Goal: Transaction & Acquisition: Subscribe to service/newsletter

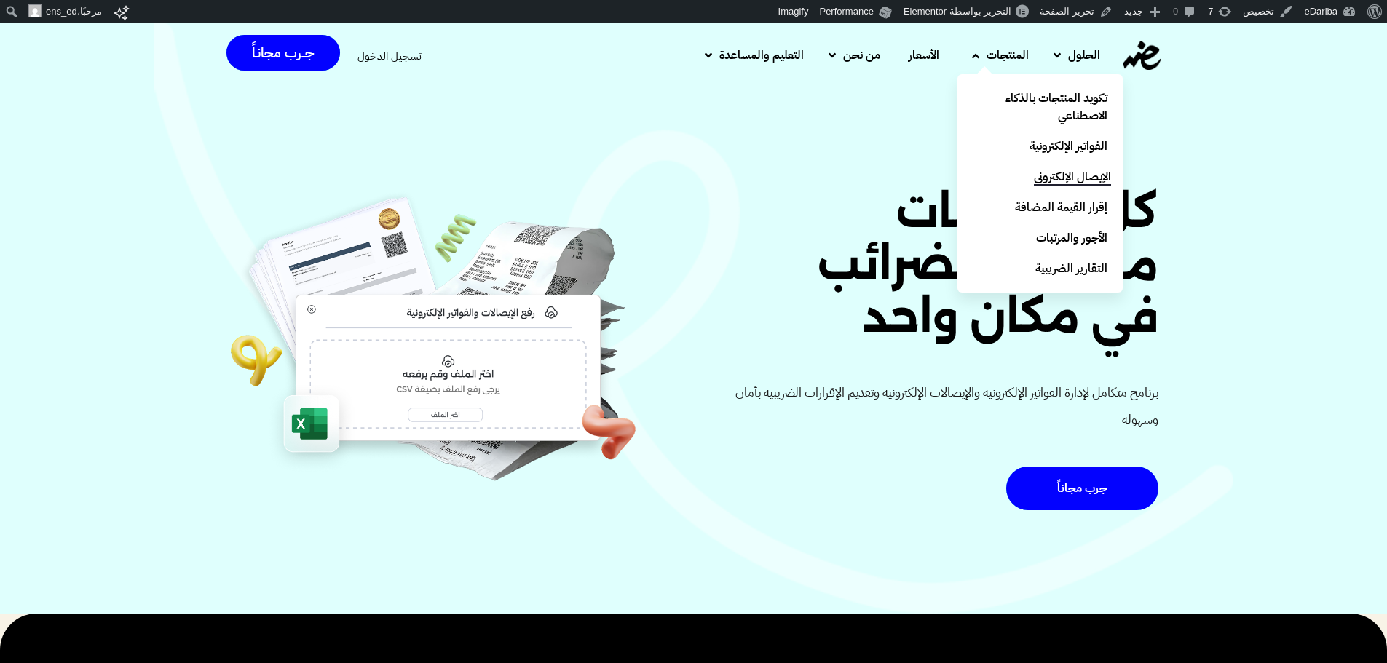
click at [1103, 174] on span "الإيصال الإلكتروني" at bounding box center [1072, 176] width 77 height 17
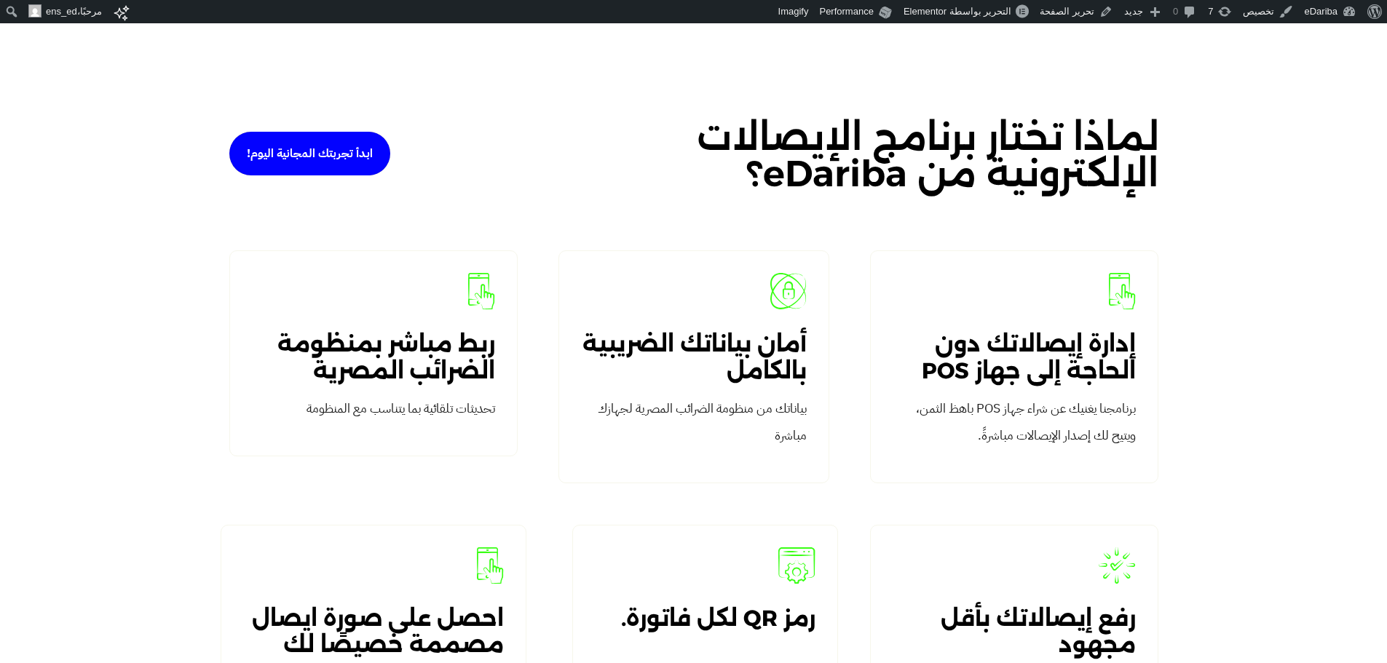
scroll to position [2286, 0]
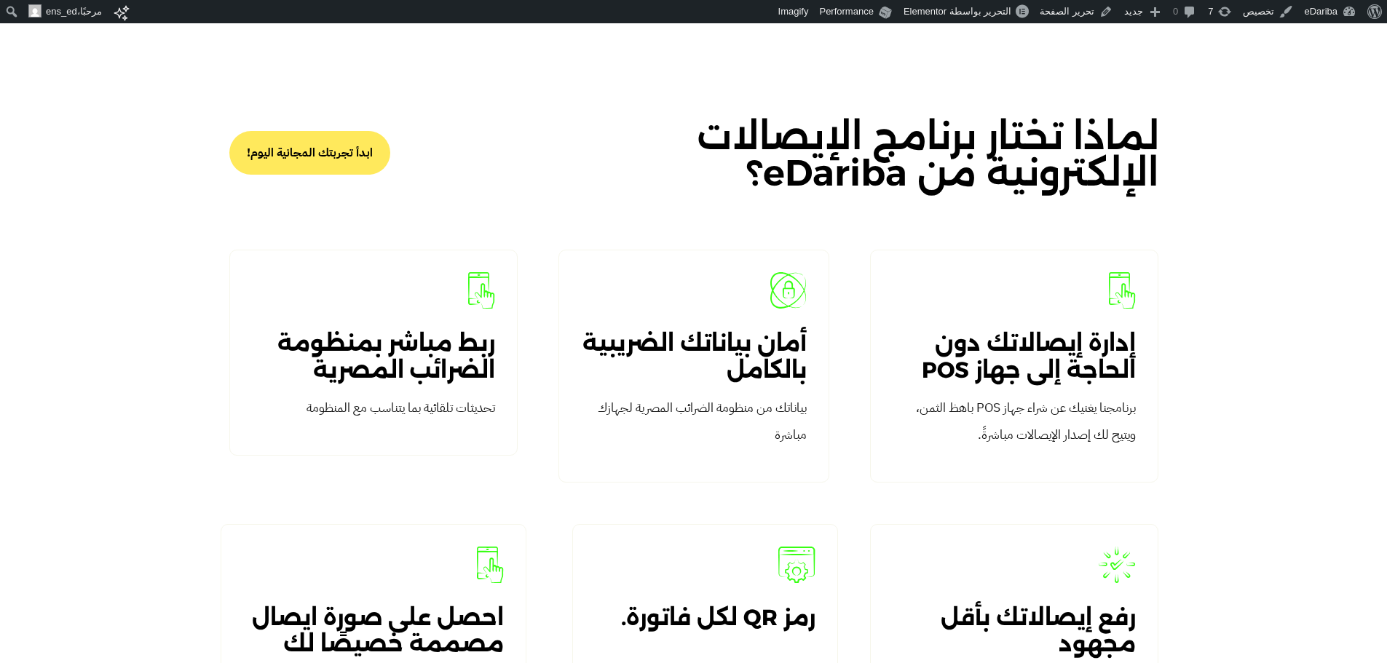
click at [302, 151] on span "ابدأ تجربتك المجانية اليوم!" at bounding box center [310, 153] width 126 height 12
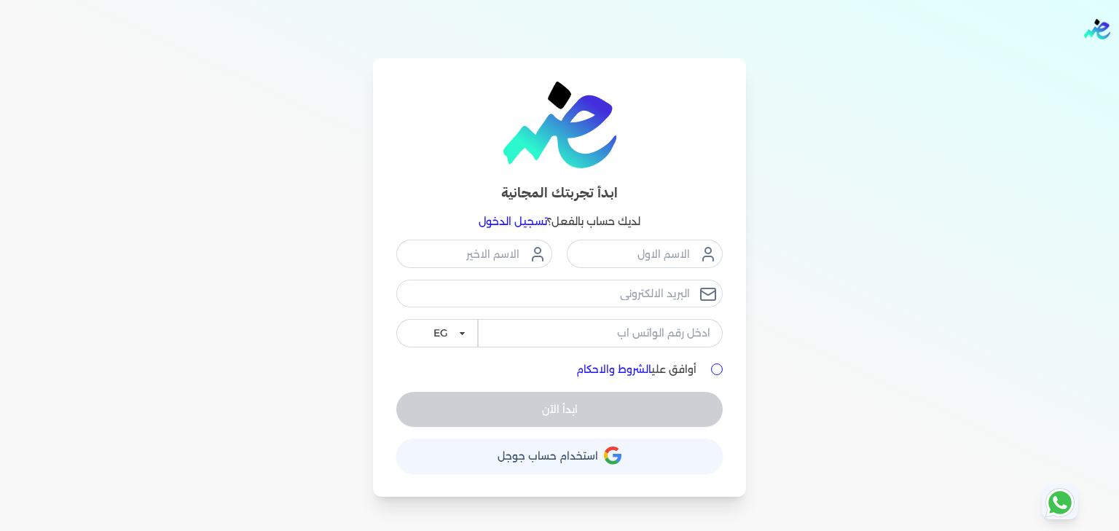
click at [733, 251] on div "ابدأ تجربتك المجانية لديك حساب بالفعل؟ تسجيل الدخول EG KSA أوافق علي الشروط وال…" at bounding box center [559, 277] width 373 height 438
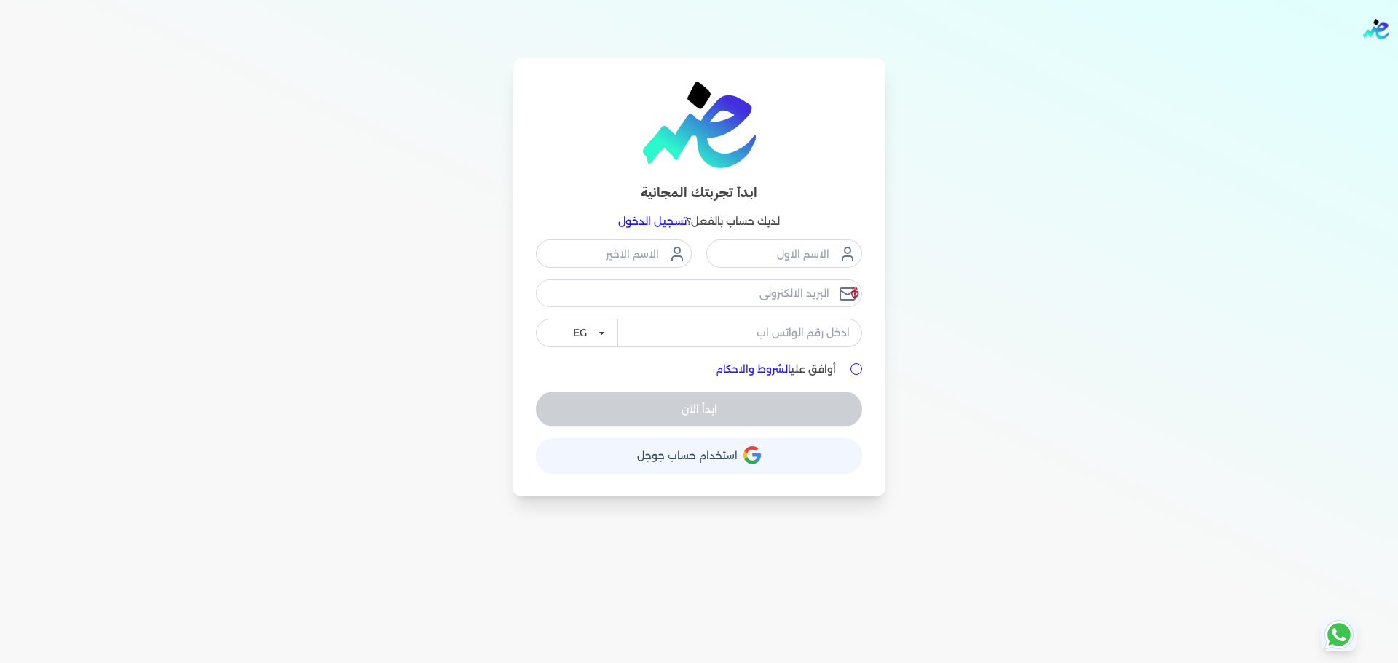
click at [1118, 315] on div "ابدأ تجربتك المجانية لديك حساب بالفعل؟ تسجيل الدخول EG KSA أوافق علي الشروط وال…" at bounding box center [699, 277] width 1398 height 438
click at [660, 216] on link "تسجيل الدخول" at bounding box center [652, 221] width 68 height 13
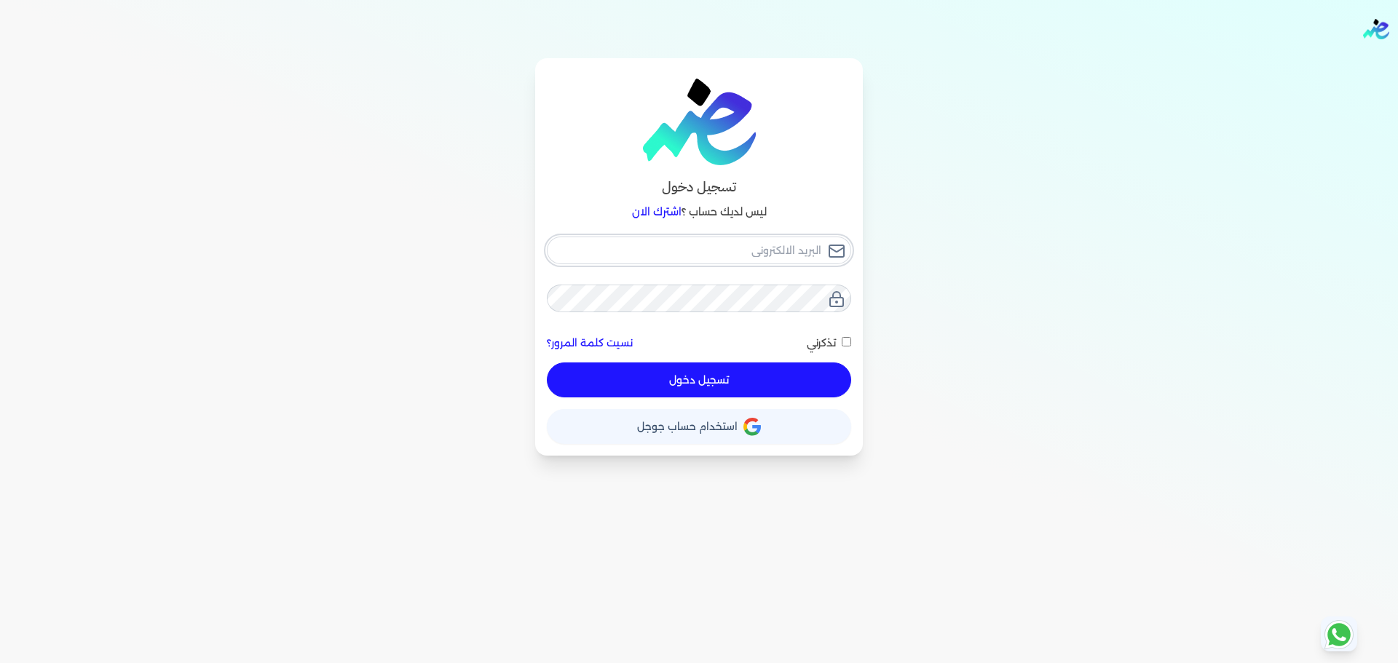
type input "hello@ensoulify.com"
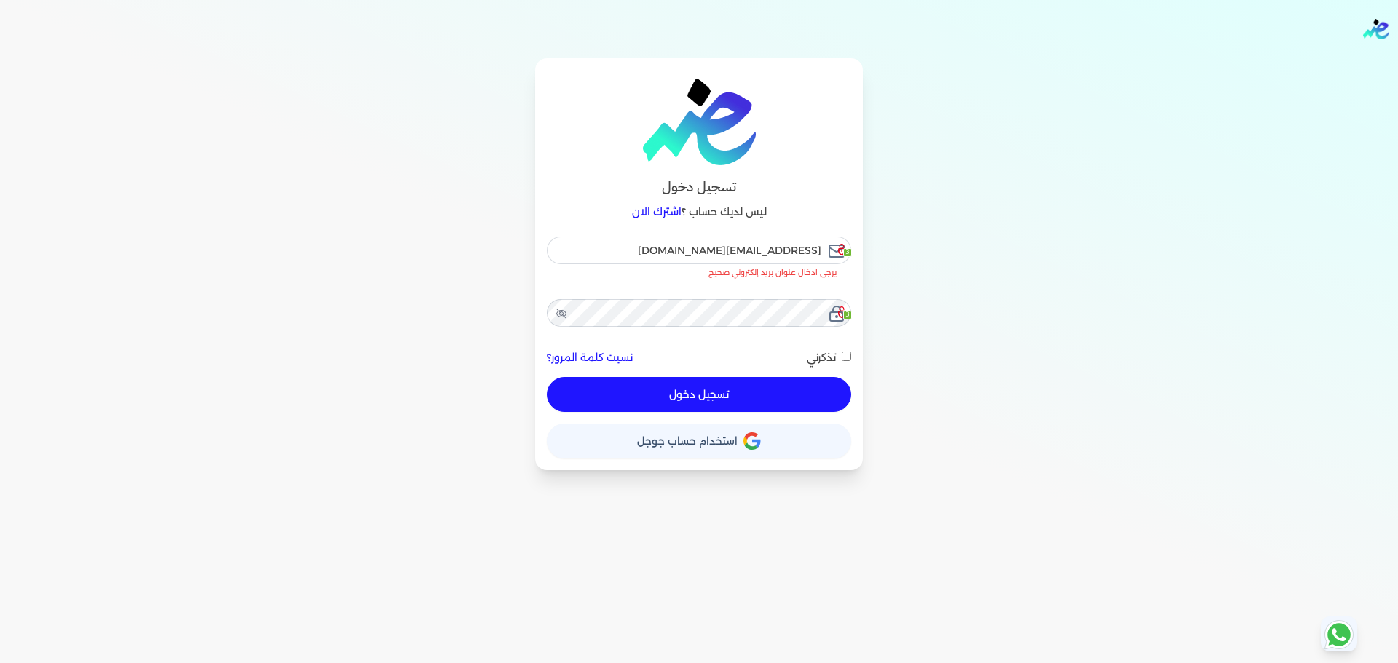
checkbox input "false"
click at [668, 216] on link "اشترك الان" at bounding box center [657, 211] width 50 height 13
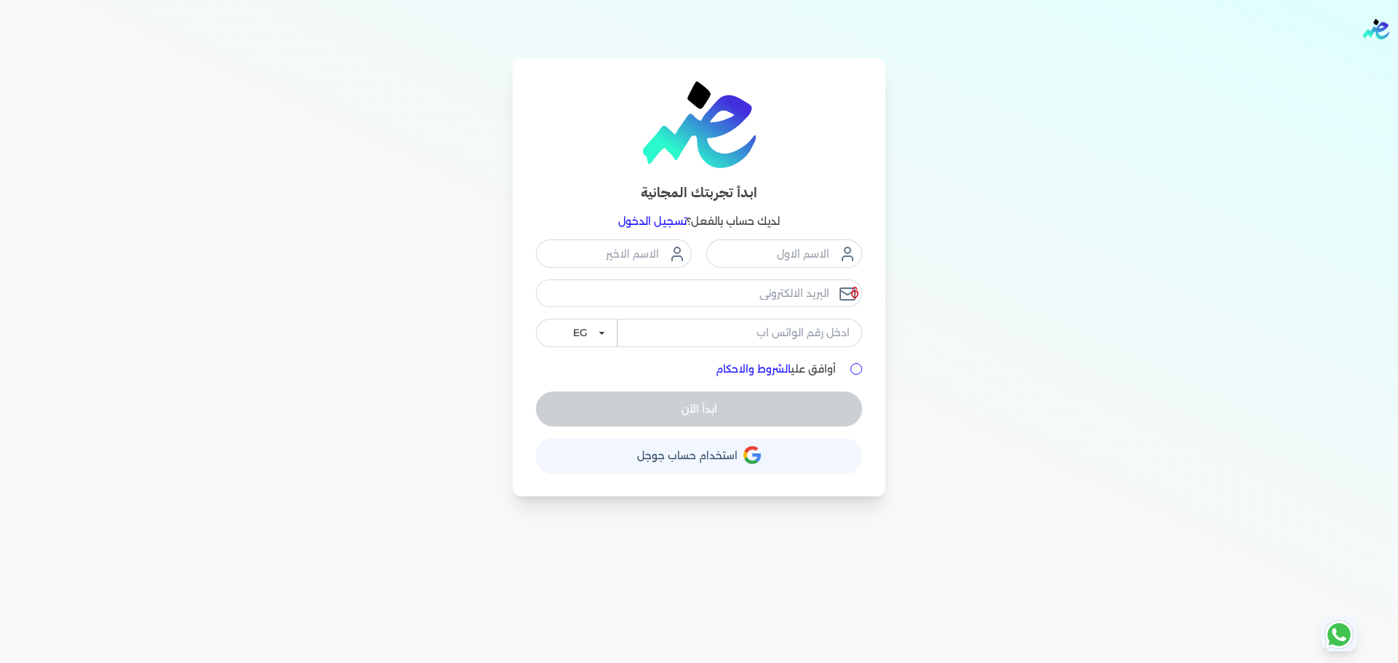
click at [680, 222] on link "تسجيل الدخول" at bounding box center [652, 221] width 68 height 13
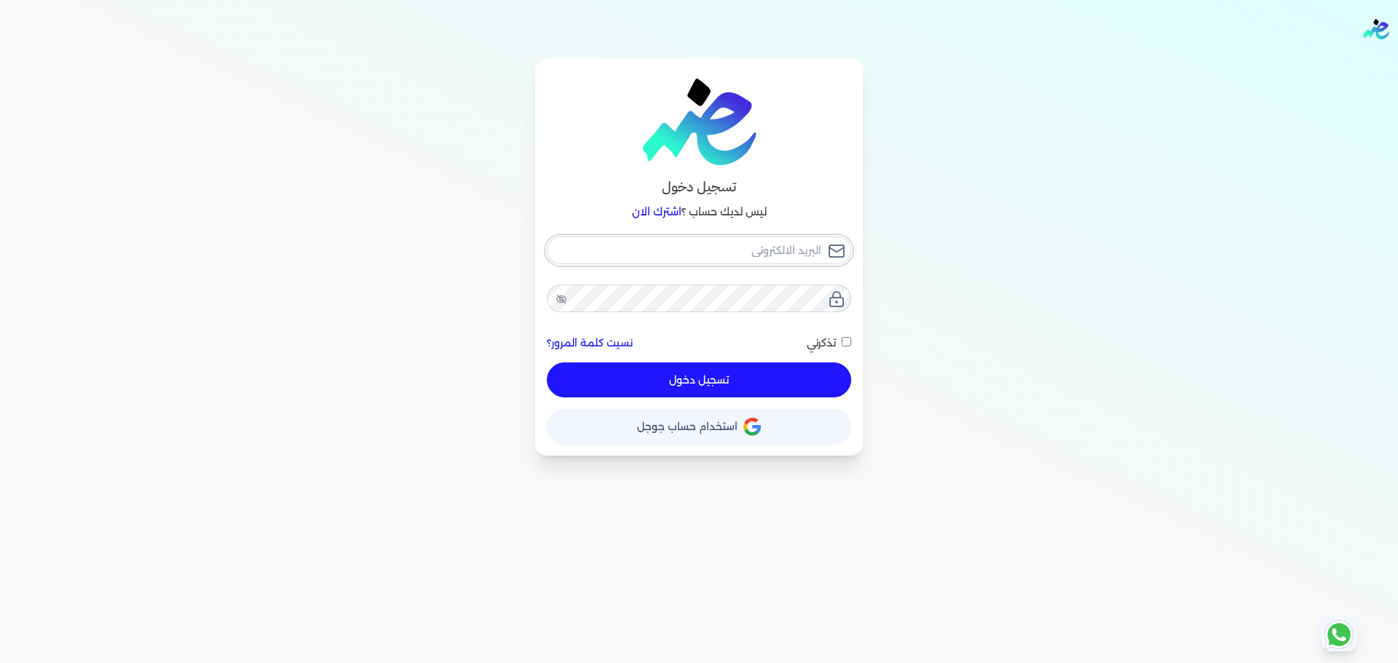
type input "hello@ensoulify.com"
click at [751, 382] on button "تسجيل دخول" at bounding box center [699, 380] width 304 height 35
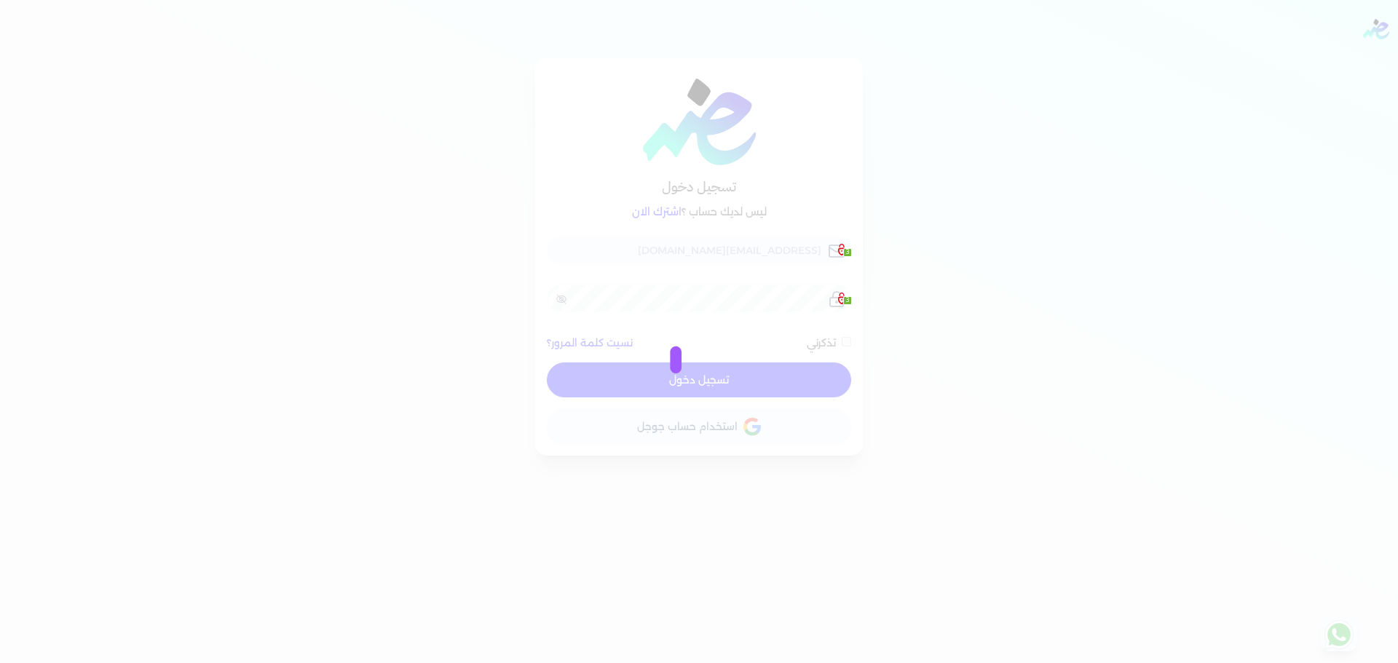
checkbox input "false"
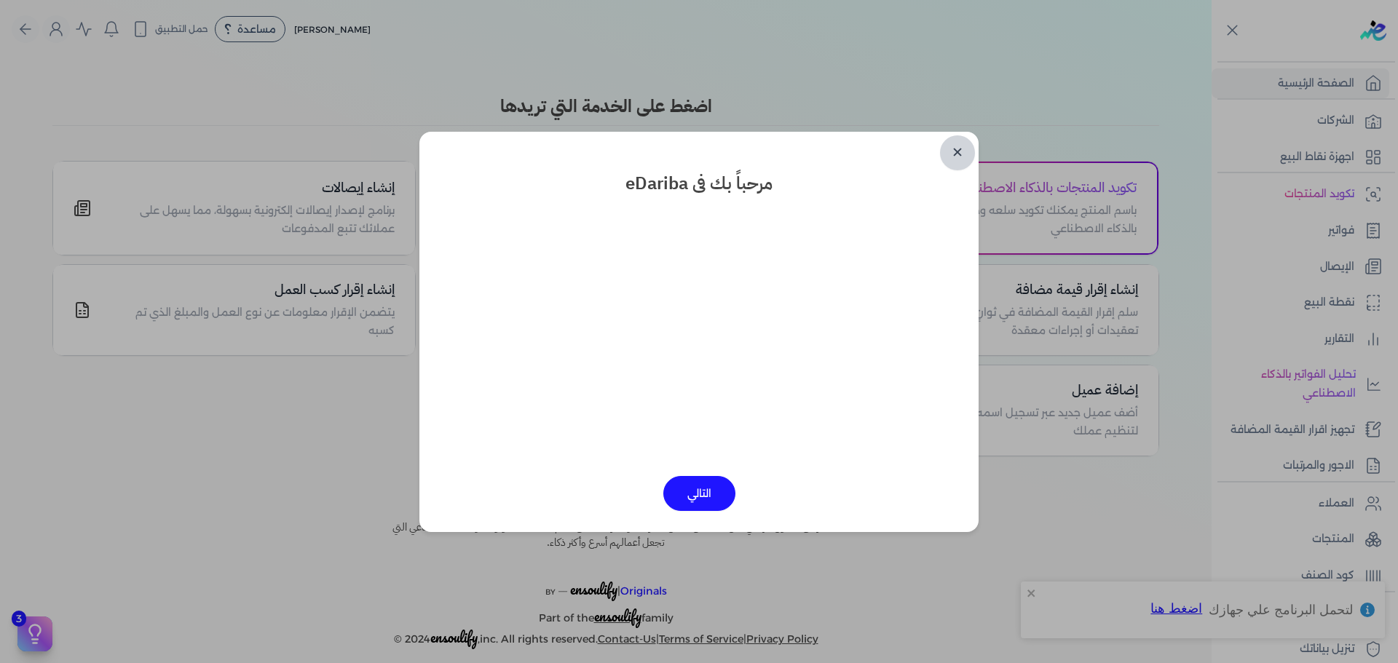
click at [955, 164] on link "✕" at bounding box center [957, 152] width 35 height 35
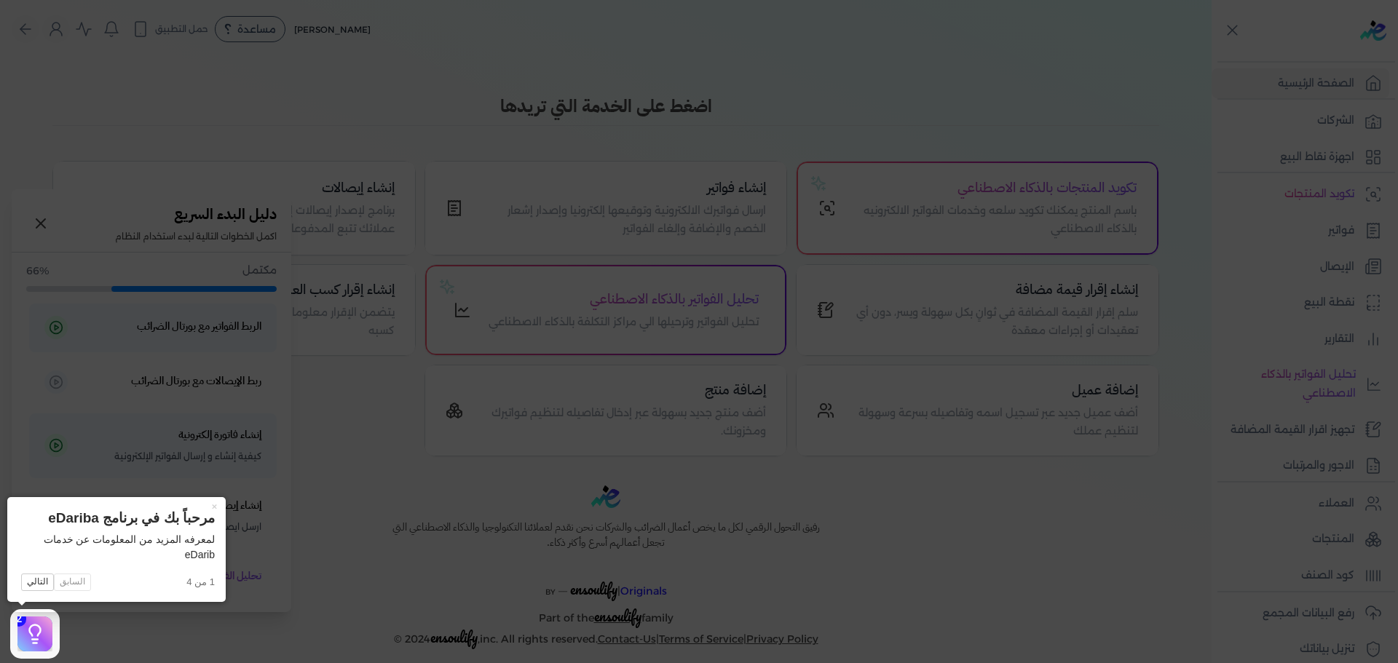
click at [31, 530] on icon at bounding box center [35, 634] width 22 height 22
click at [212, 503] on button "×" at bounding box center [213, 507] width 23 height 20
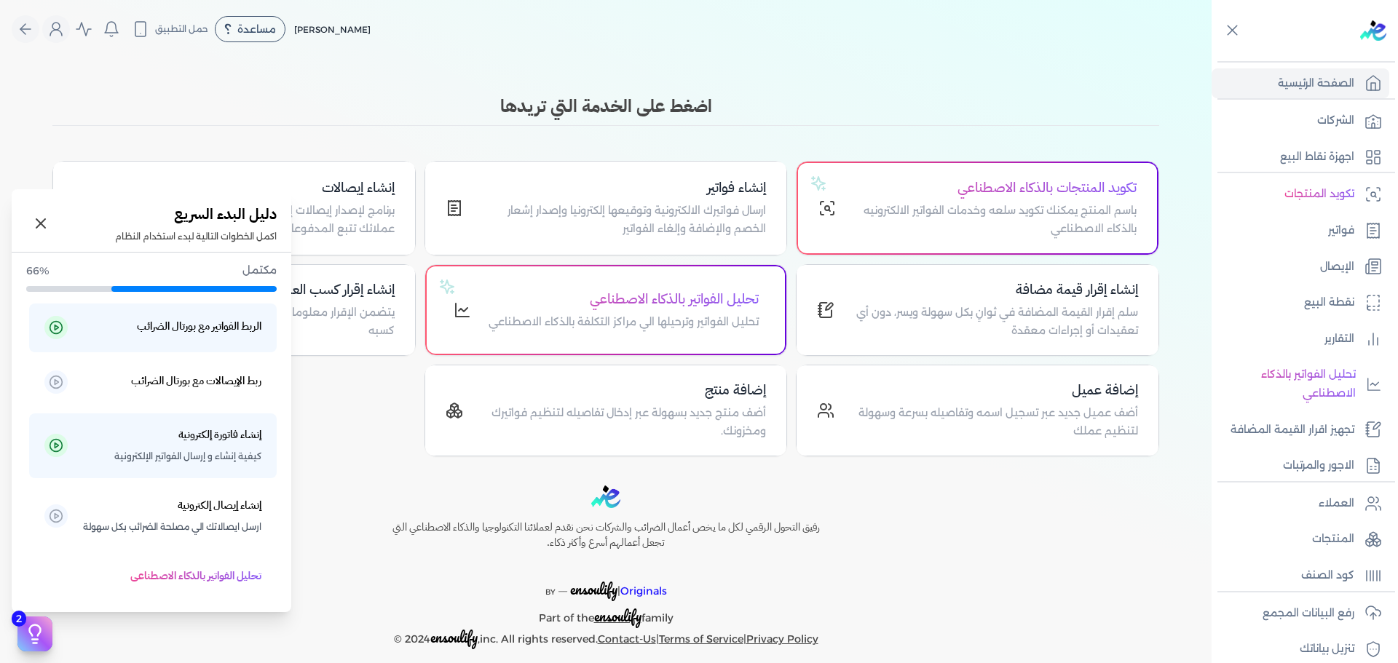
scroll to position [123, 0]
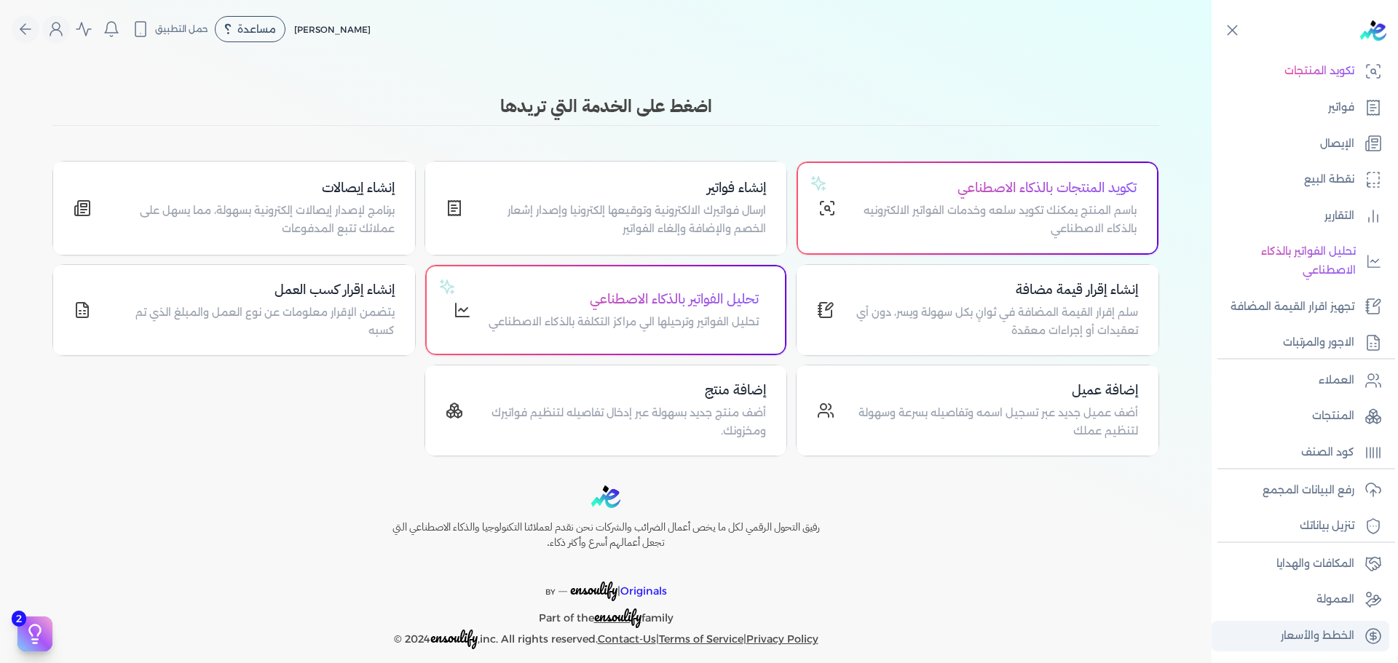
click at [1118, 530] on p "الخطط والأسعار" at bounding box center [1318, 636] width 74 height 19
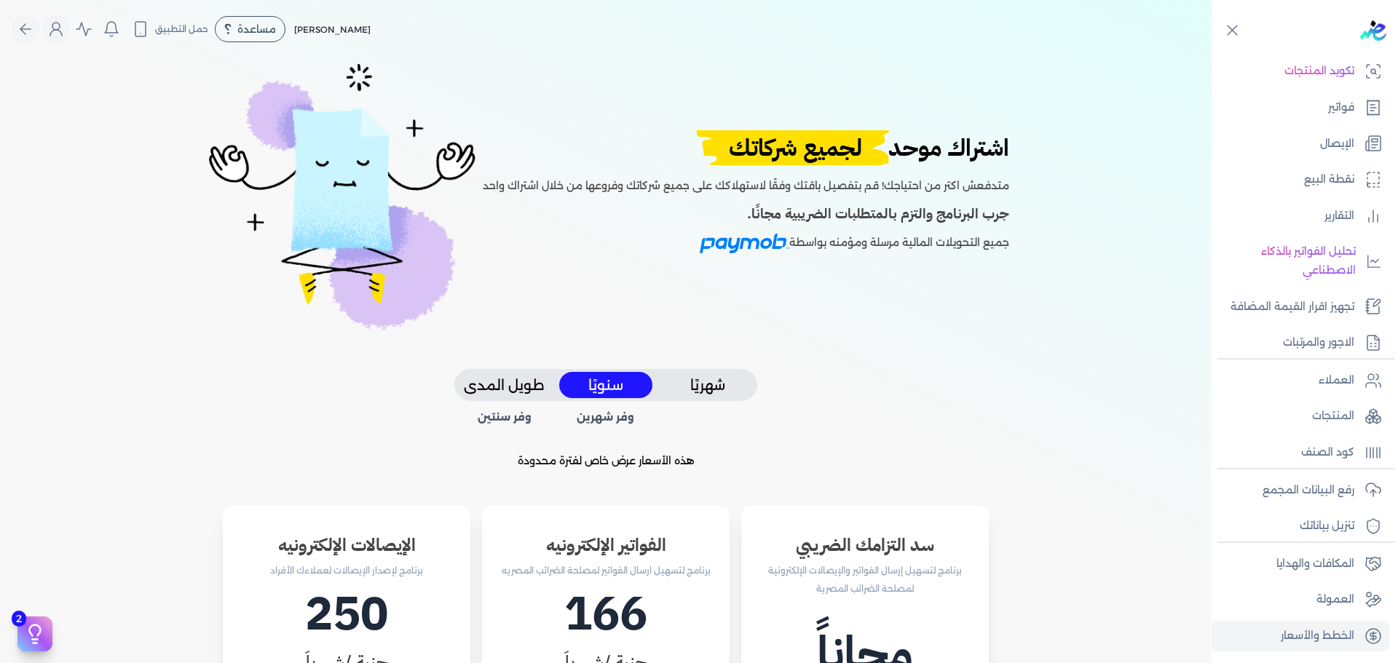
click at [824, 155] on span "لجميع شركاتك" at bounding box center [795, 147] width 215 height 35
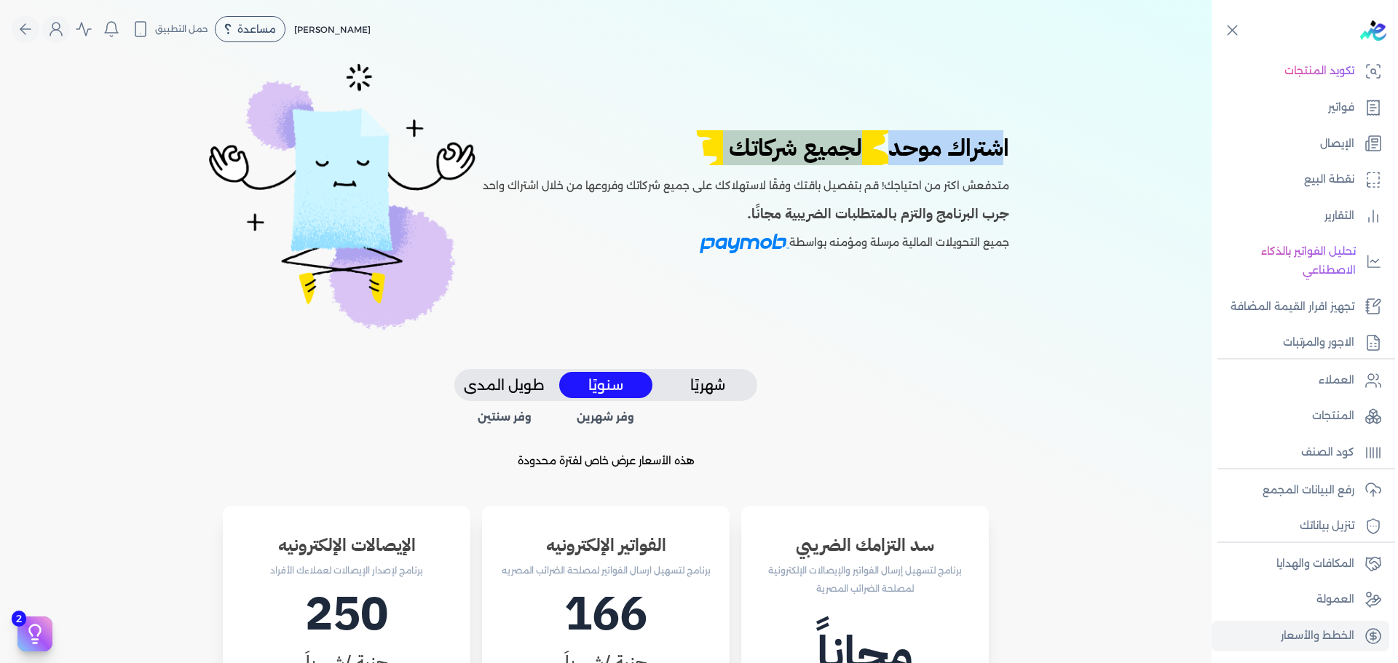
drag, startPoint x: 824, startPoint y: 155, endPoint x: 677, endPoint y: 155, distance: 146.4
click at [688, 155] on span "لجميع شركاتك" at bounding box center [795, 147] width 215 height 35
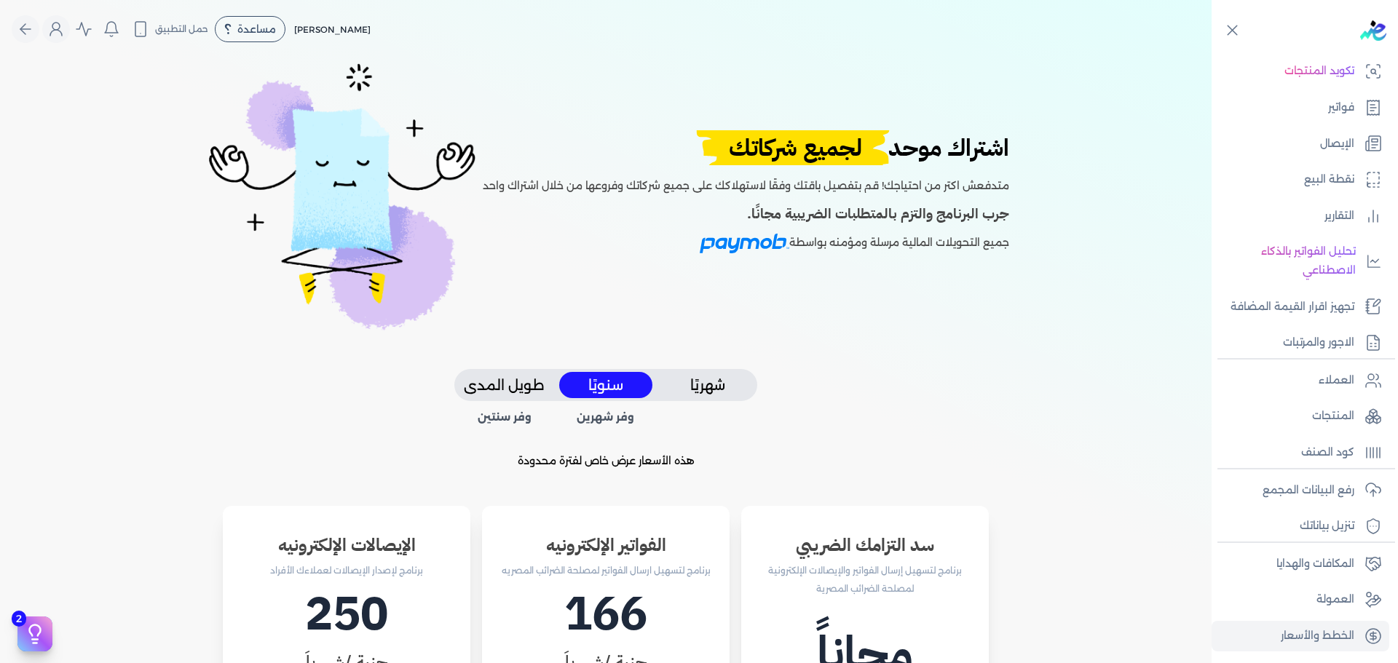
scroll to position [340, 0]
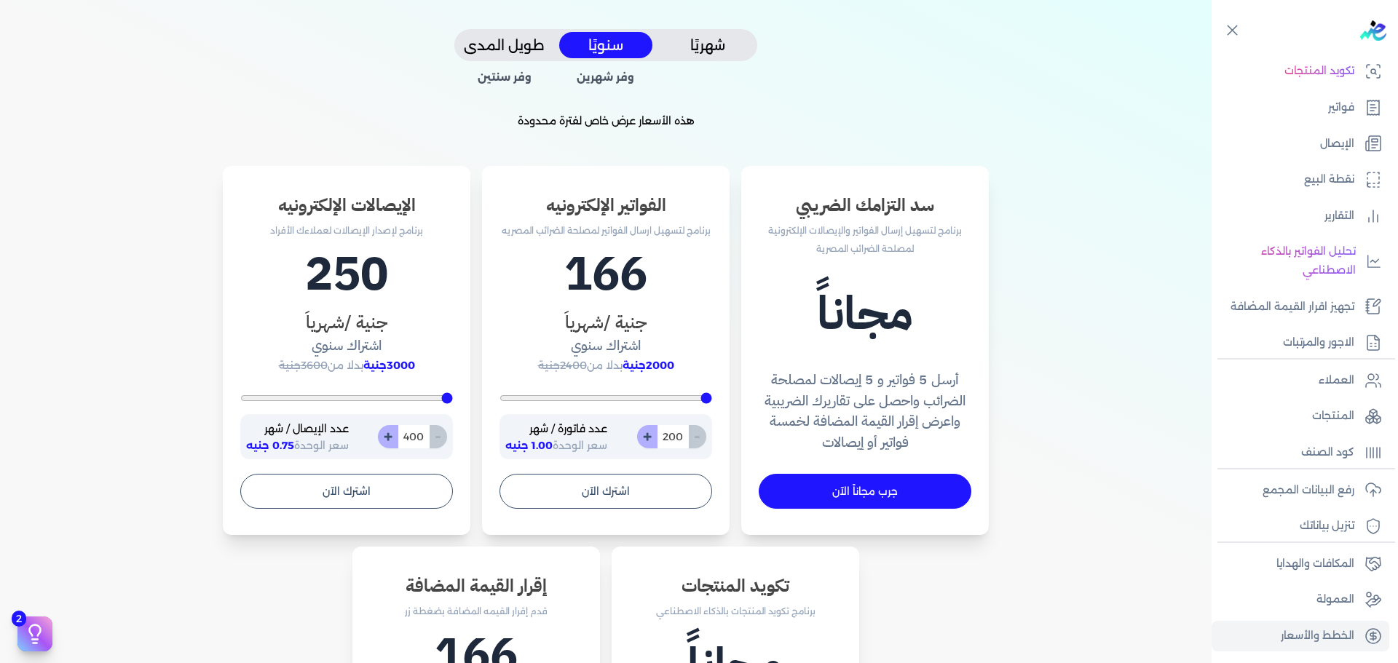
click at [730, 50] on button "شهريًا" at bounding box center [707, 45] width 93 height 27
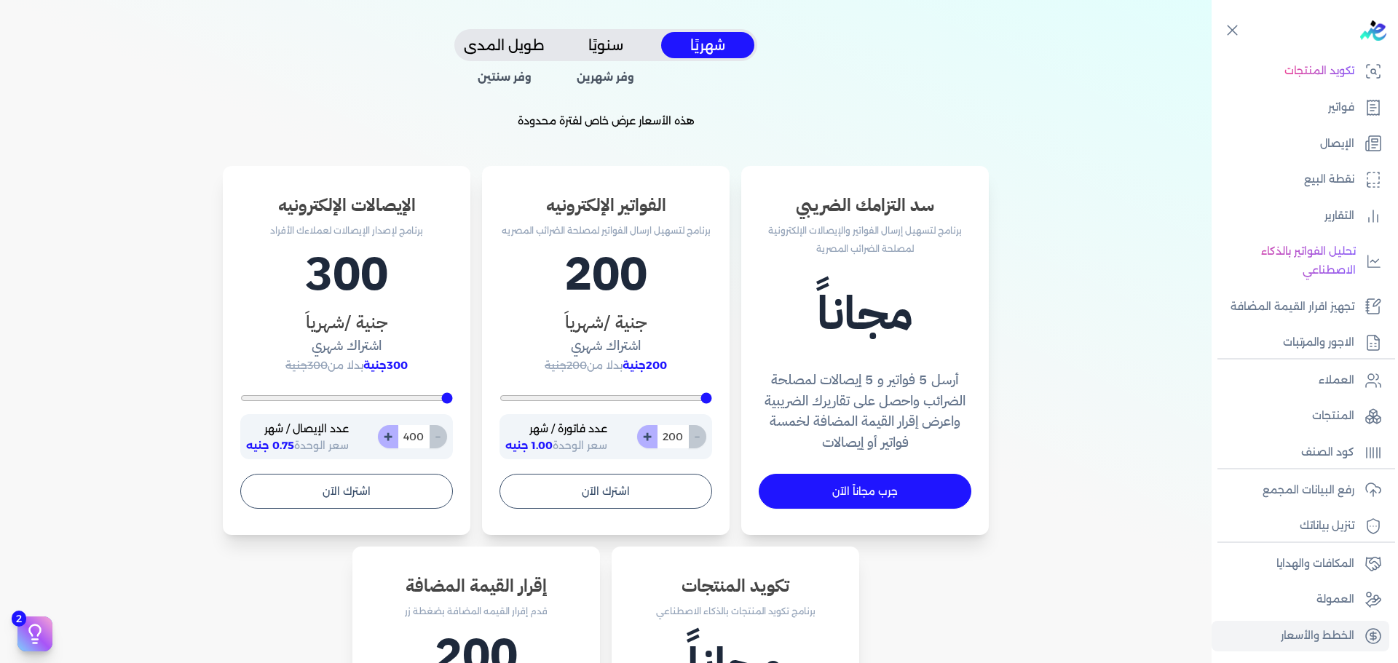
click at [621, 44] on button "سنويًا" at bounding box center [605, 45] width 93 height 27
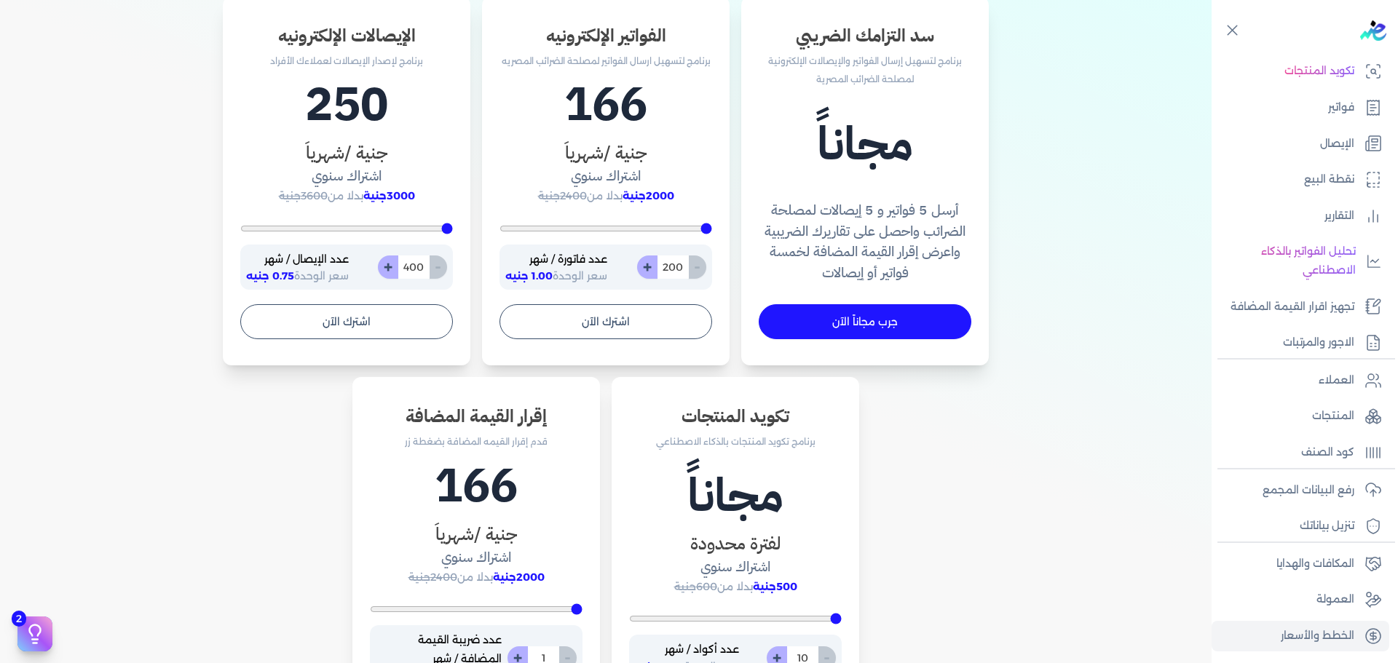
scroll to position [0, 0]
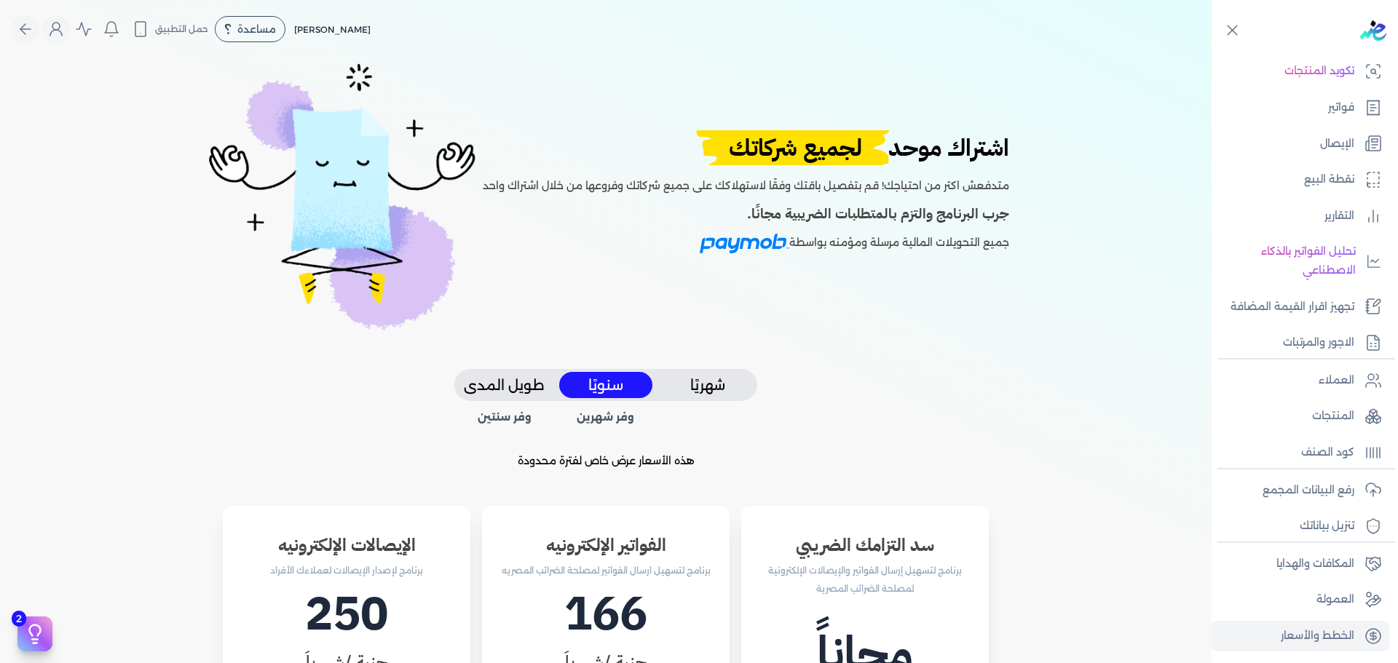
click at [1118, 35] on div at bounding box center [1308, 30] width 181 height 61
click at [1118, 31] on icon at bounding box center [1232, 30] width 18 height 18
